Goal: Navigation & Orientation: Understand site structure

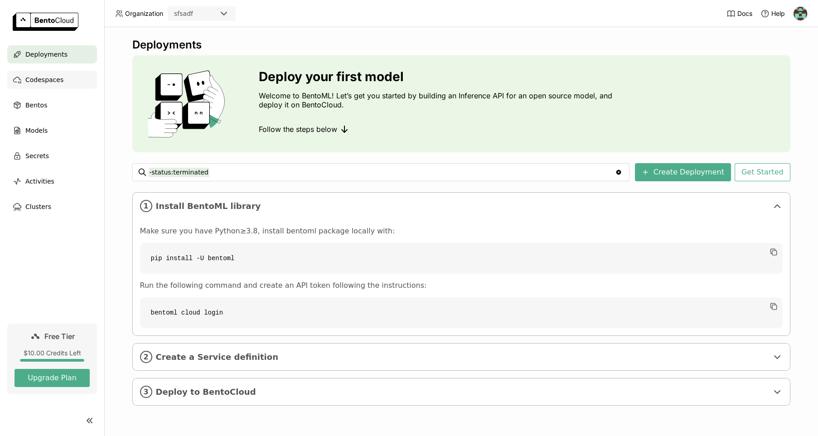
click at [68, 72] on div "Codespaces" at bounding box center [52, 80] width 90 height 18
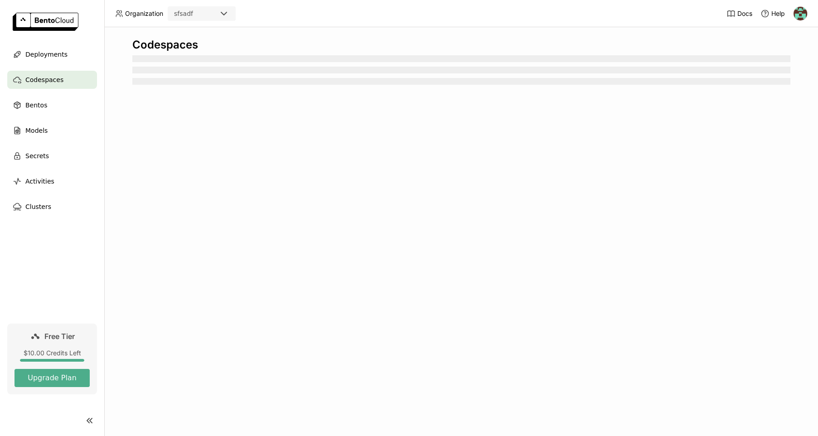
drag, startPoint x: 241, startPoint y: 270, endPoint x: 217, endPoint y: 34, distance: 237.2
click at [217, 35] on div "Codespaces" at bounding box center [461, 231] width 714 height 409
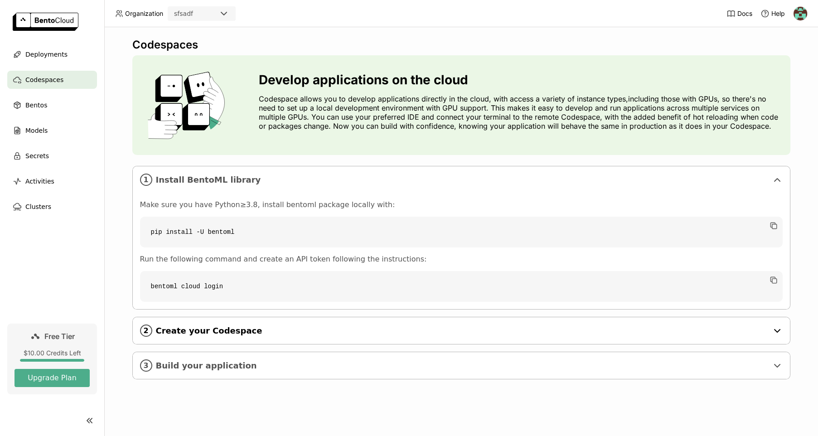
click at [176, 327] on span "Create your Codespace" at bounding box center [462, 331] width 612 height 10
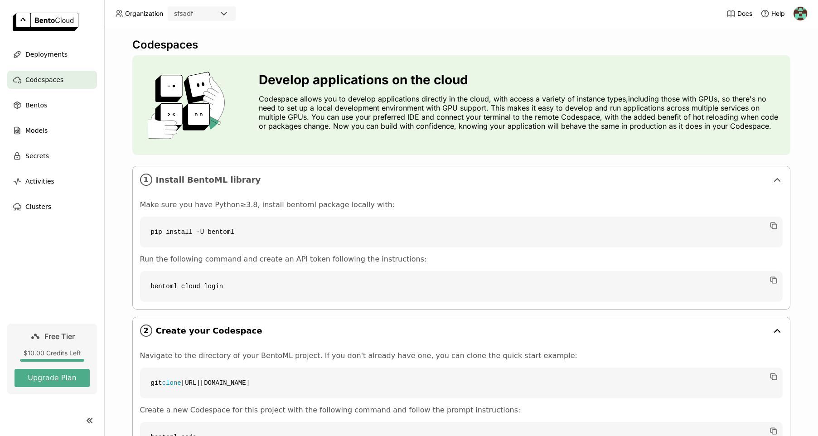
scroll to position [83, 0]
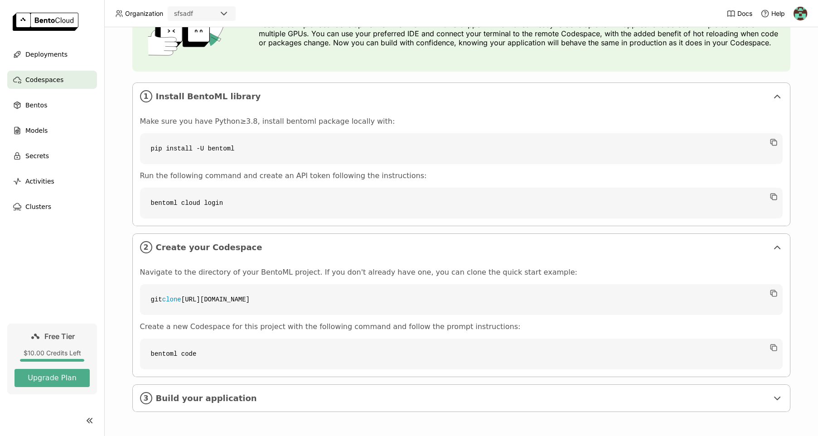
click at [194, 411] on div "Codespaces Develop applications on the cloud Codespace allows you to develop ap…" at bounding box center [461, 190] width 658 height 471
click at [194, 407] on div "3 Build your application" at bounding box center [461, 398] width 657 height 27
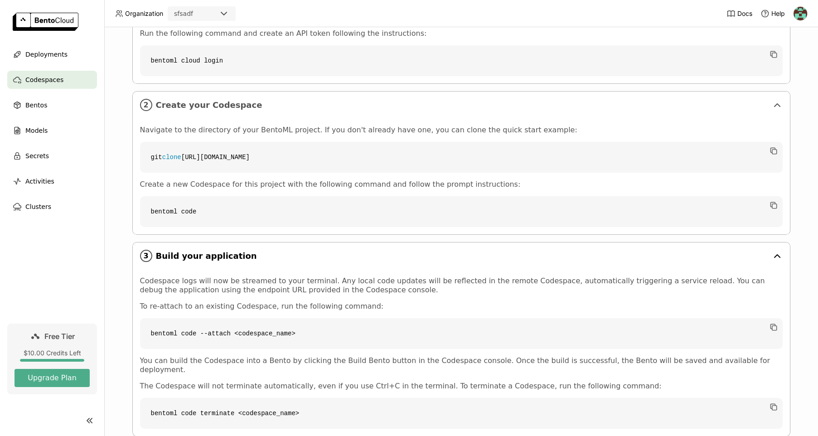
scroll to position [241, 0]
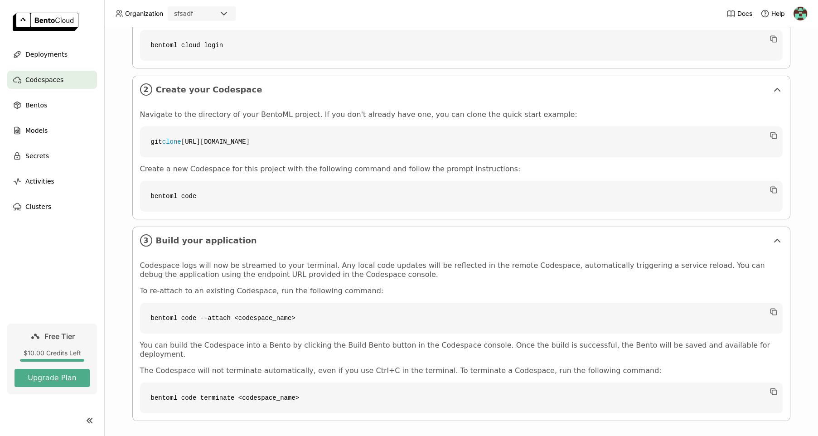
click at [32, 142] on ul "Deployments Codespaces Bentos Models Secrets Activities Clusters" at bounding box center [52, 130] width 104 height 170
click at [34, 126] on span "Models" at bounding box center [36, 130] width 22 height 11
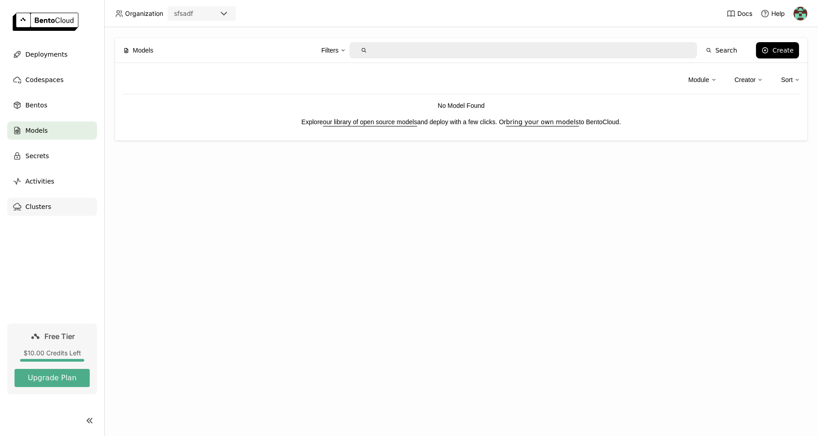
click at [44, 198] on div "Clusters" at bounding box center [52, 207] width 90 height 18
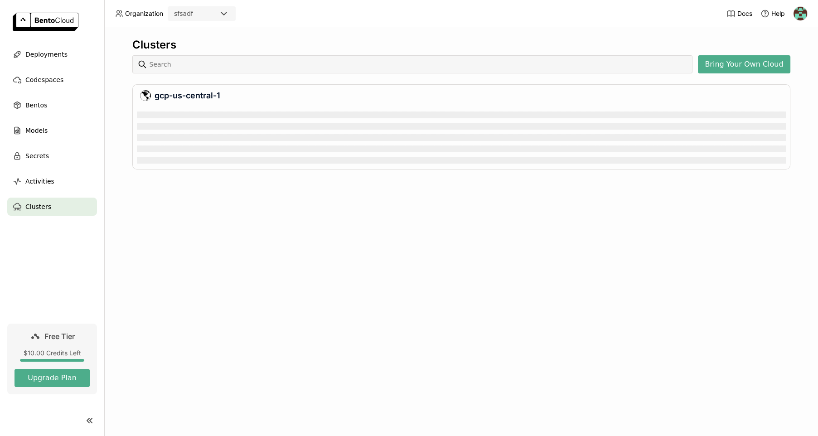
drag, startPoint x: 497, startPoint y: 160, endPoint x: 80, endPoint y: 316, distance: 445.4
click at [99, 315] on main "Deployments Codespaces Bentos Models Secrets Activities Clusters Free Tier $10.…" at bounding box center [409, 218] width 818 height 436
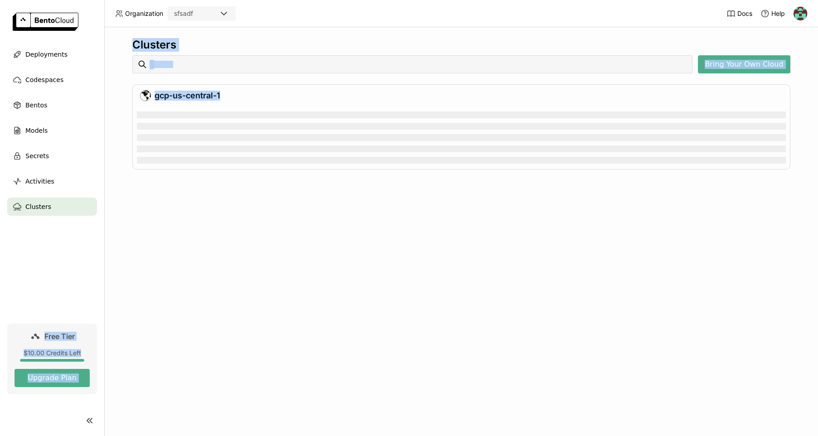
click at [259, 180] on div "Clusters Bring Your Own Cloud gcp-us-central-1" at bounding box center [461, 110] width 658 height 145
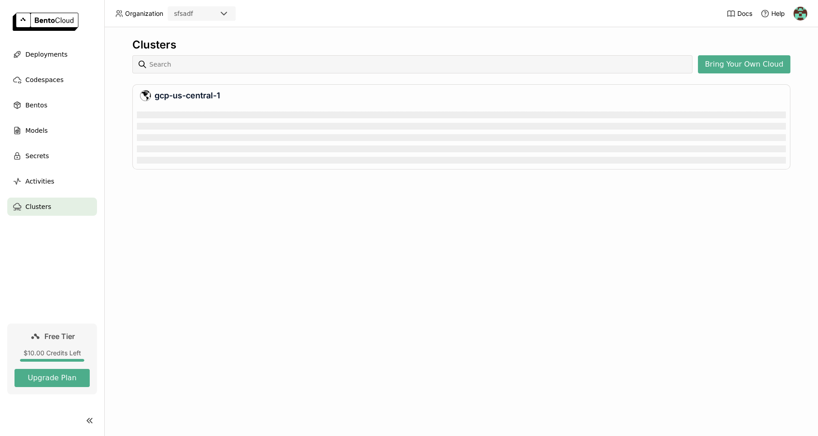
click at [39, 169] on ul "Deployments Codespaces Bentos Models Secrets Activities Clusters" at bounding box center [52, 130] width 104 height 170
click at [41, 154] on span "Secrets" at bounding box center [37, 155] width 24 height 11
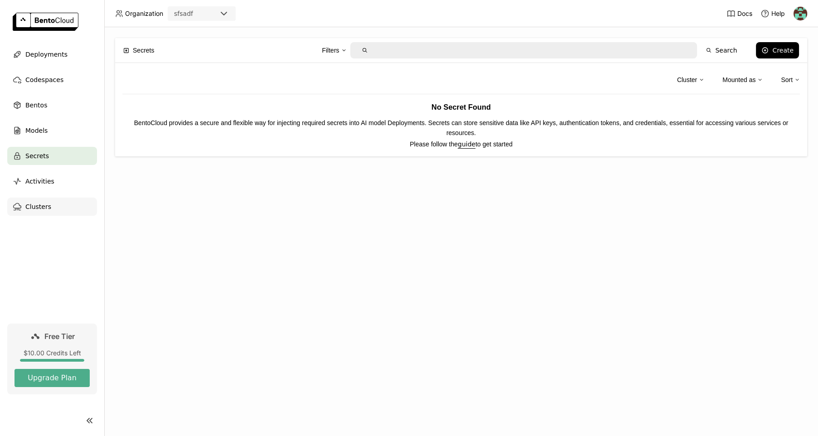
click at [56, 198] on div "Clusters" at bounding box center [52, 207] width 90 height 18
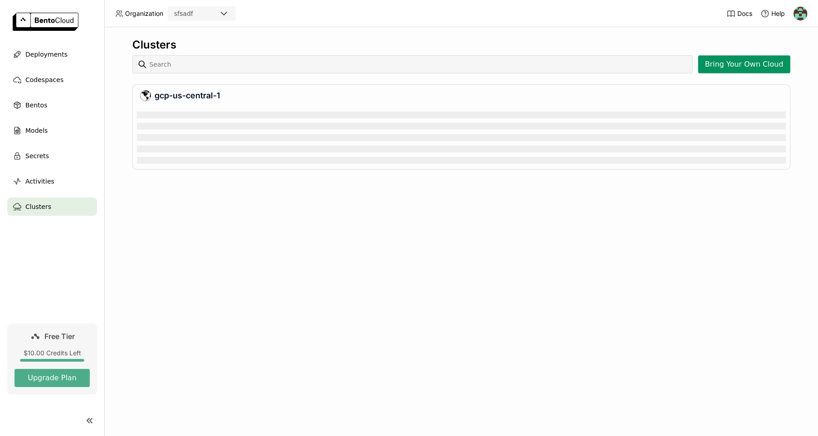
drag, startPoint x: 753, startPoint y: 66, endPoint x: 375, endPoint y: 158, distance: 389.3
click at [377, 159] on div "Clusters Bring Your Own Cloud gcp-us-central-1" at bounding box center [461, 110] width 658 height 145
click at [251, 93] on div "gcp-us-central-1" at bounding box center [461, 95] width 642 height 11
drag, startPoint x: 199, startPoint y: 89, endPoint x: 121, endPoint y: 114, distance: 81.2
click at [170, 101] on div "Clusters Bring Your Own Cloud gcp-us-central-1" at bounding box center [461, 110] width 658 height 145
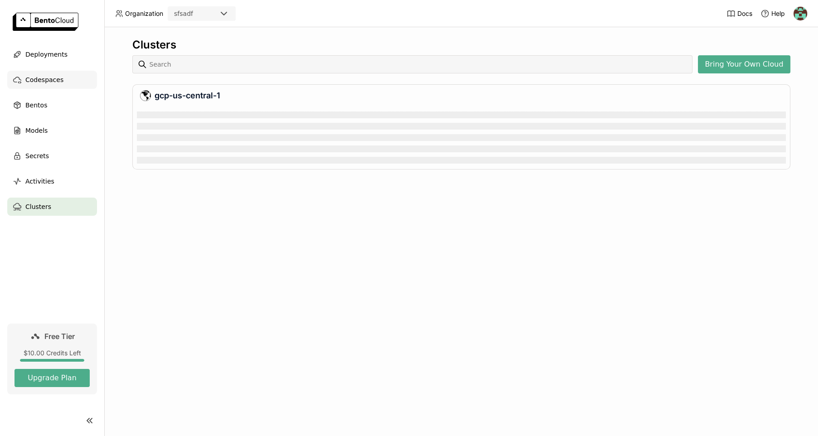
click at [52, 77] on span "Codespaces" at bounding box center [44, 79] width 38 height 11
